Goal: Check status: Check status

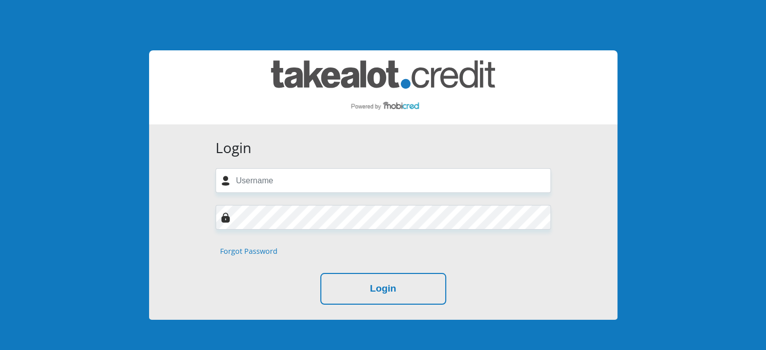
type input "[EMAIL_ADDRESS][DOMAIN_NAME]"
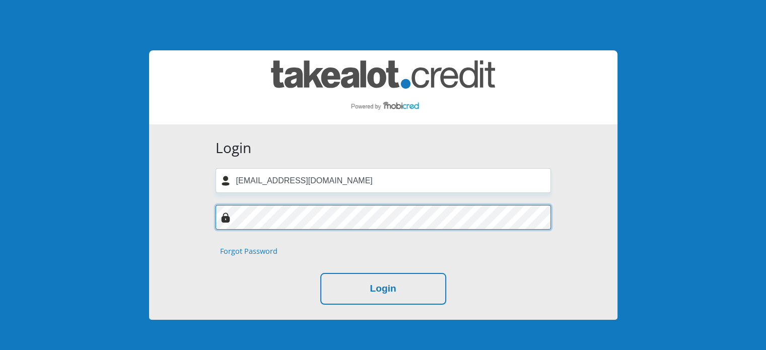
click at [320, 273] on button "Login" at bounding box center [383, 289] width 126 height 32
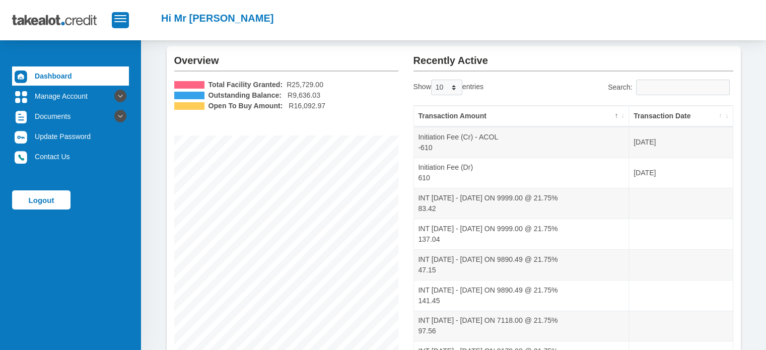
scroll to position [30, 0]
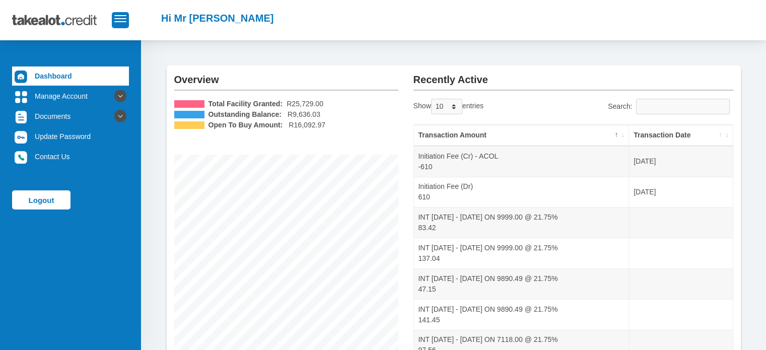
click at [727, 133] on th "Transaction Date" at bounding box center [680, 135] width 103 height 21
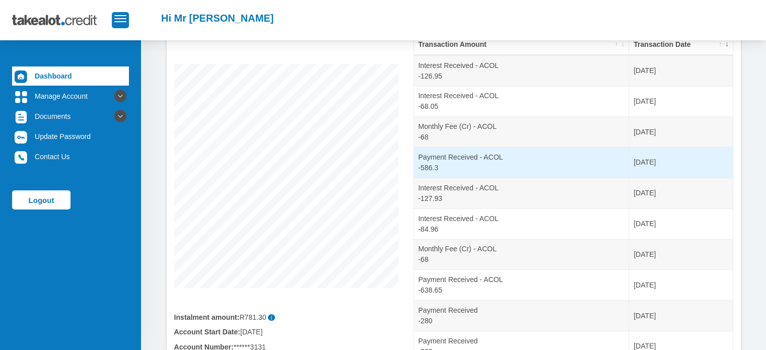
scroll to position [133, 0]
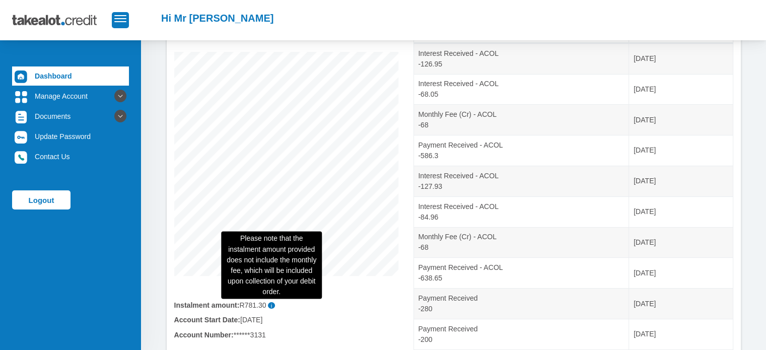
click at [270, 307] on span "i" at bounding box center [272, 305] width 8 height 7
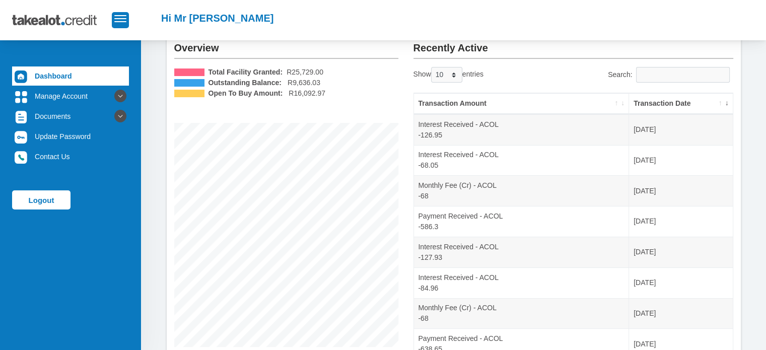
scroll to position [61, 0]
click at [50, 194] on link "Logout" at bounding box center [41, 199] width 58 height 19
